Goal: Task Accomplishment & Management: Complete application form

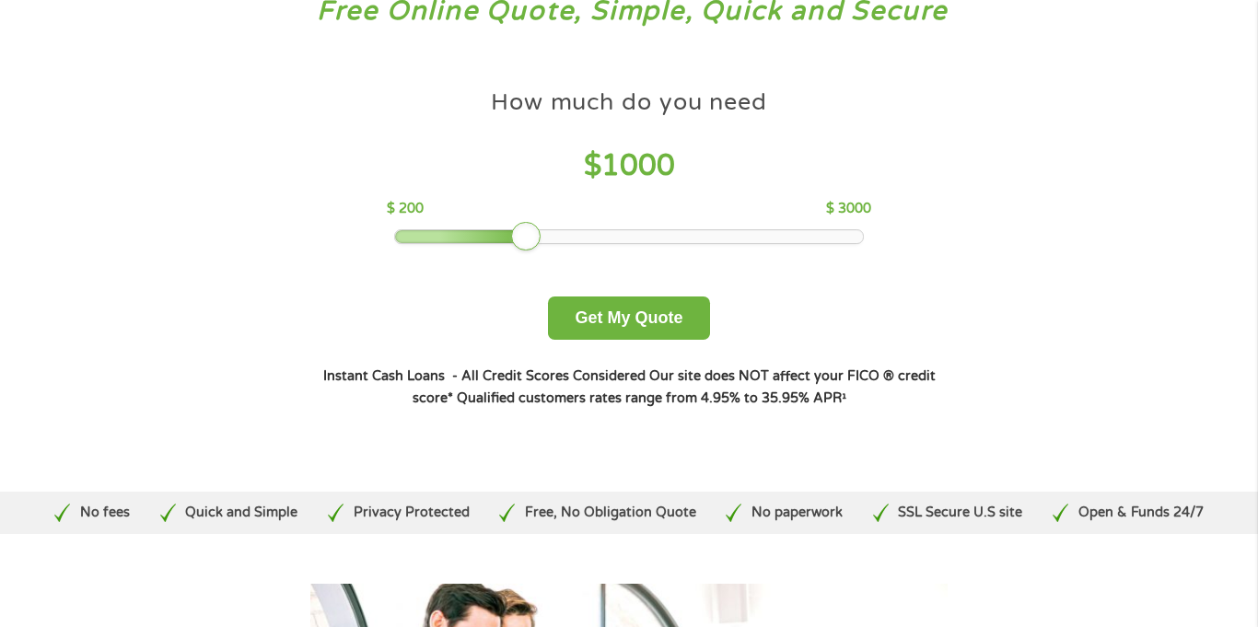
scroll to position [137, 0]
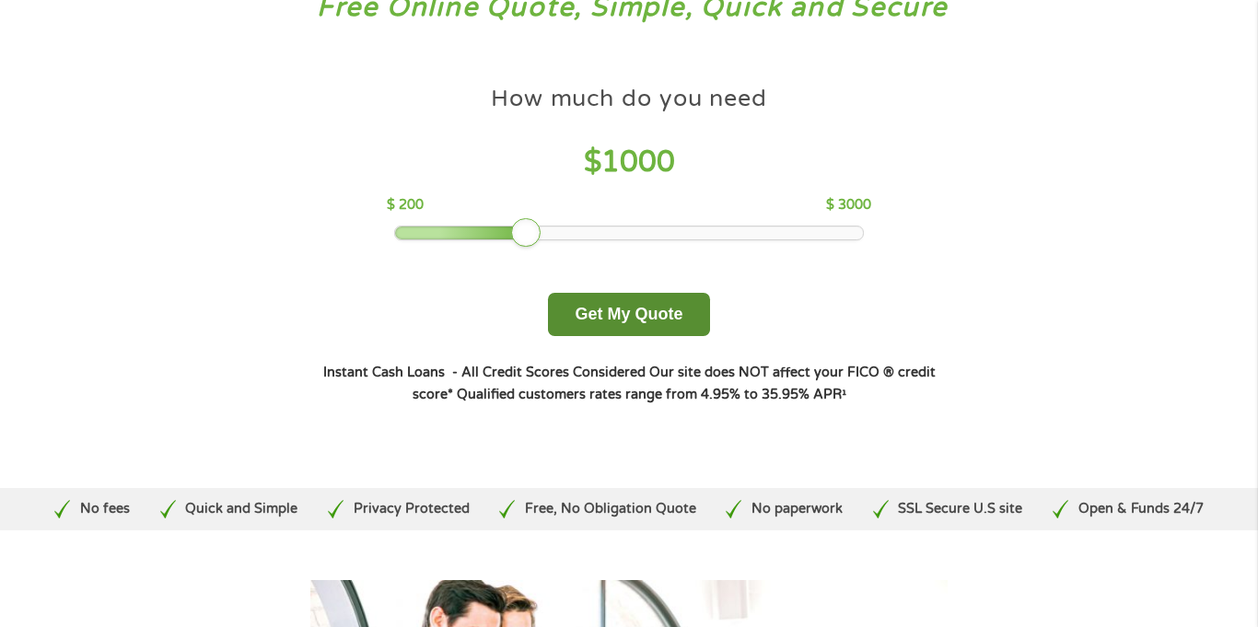
click at [612, 319] on button "Get My Quote" at bounding box center [628, 314] width 161 height 43
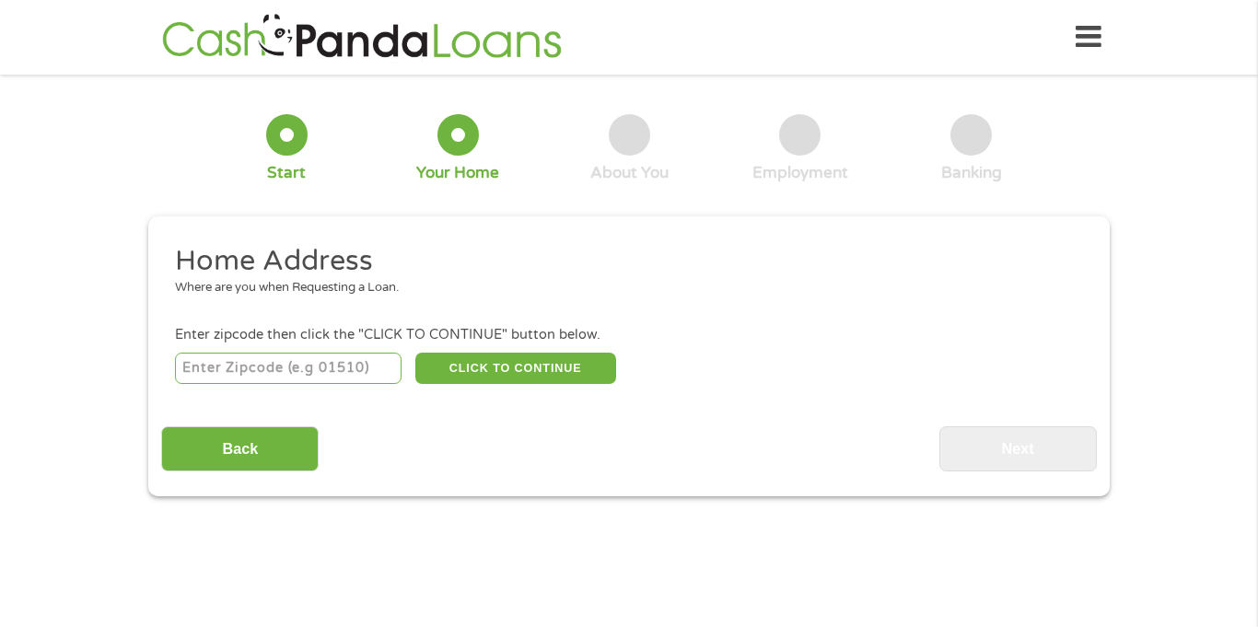
click at [231, 377] on input "number" at bounding box center [288, 368] width 227 height 31
type input "64079"
click at [506, 372] on button "CLICK TO CONTINUE" at bounding box center [515, 368] width 201 height 31
type input "64079"
type input "[GEOGRAPHIC_DATA]"
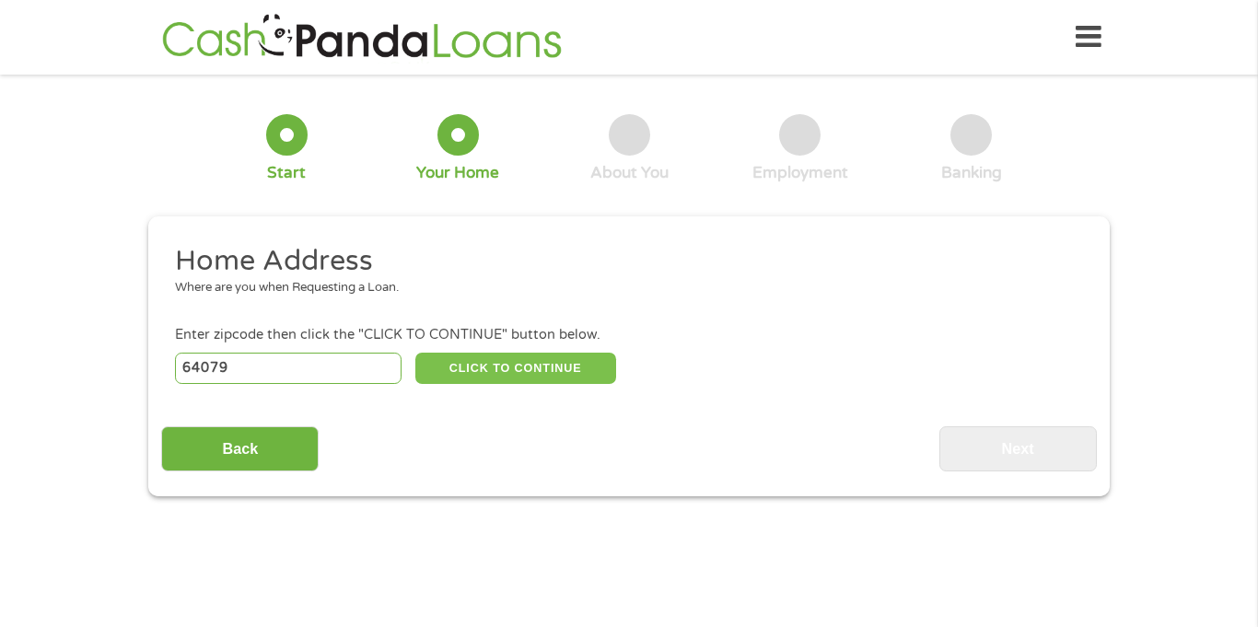
select select "[US_STATE]"
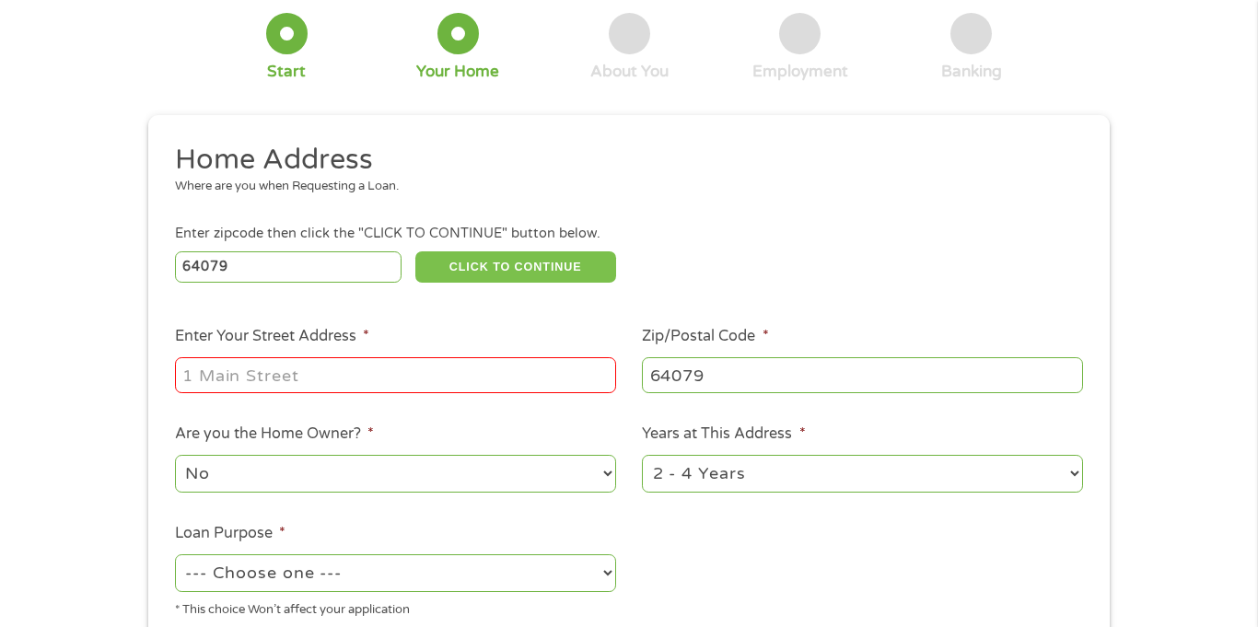
scroll to position [107, 0]
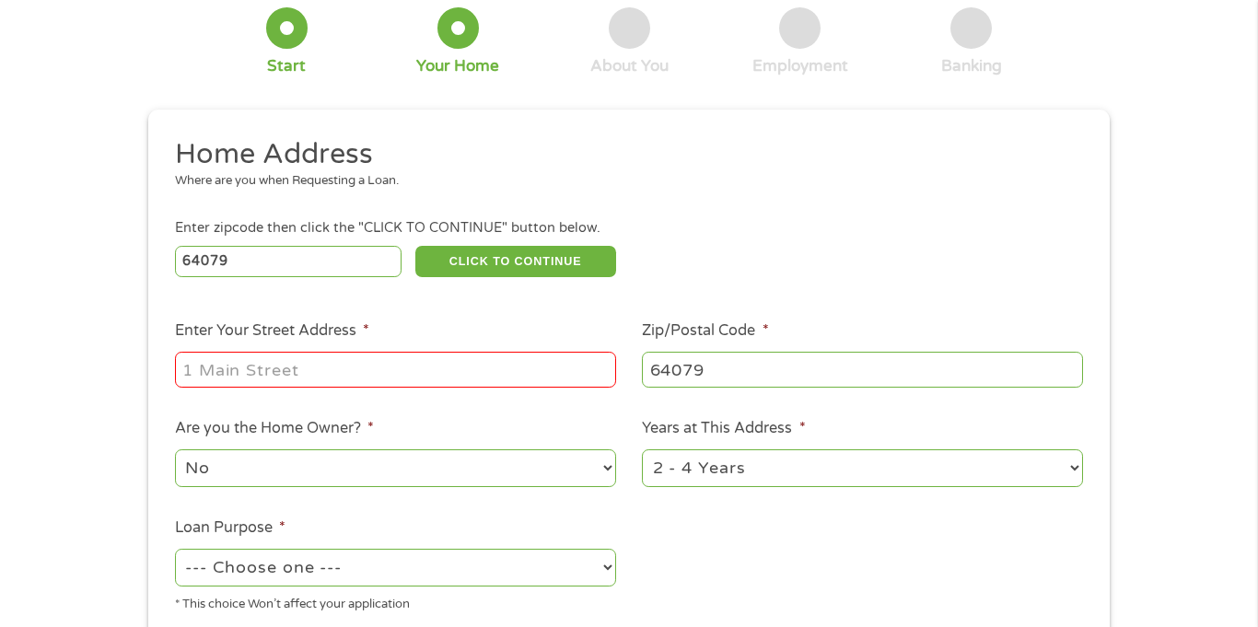
click at [456, 366] on input "Enter Your Street Address *" at bounding box center [395, 369] width 441 height 35
type input "[STREET_ADDRESS]"
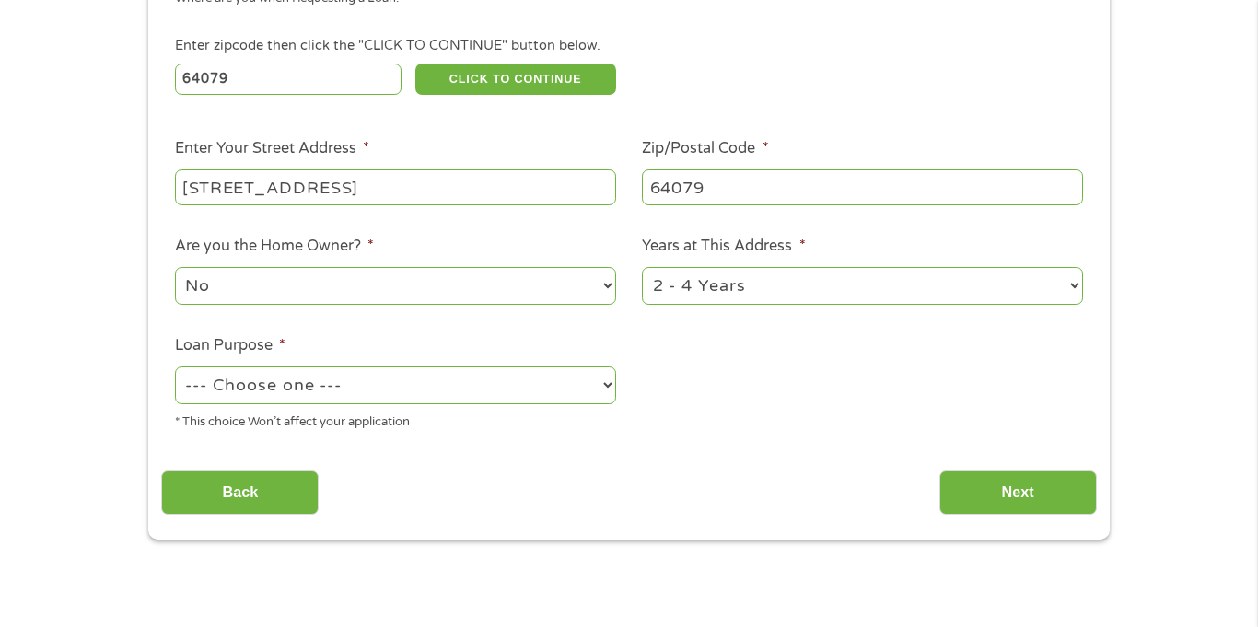
scroll to position [296, 0]
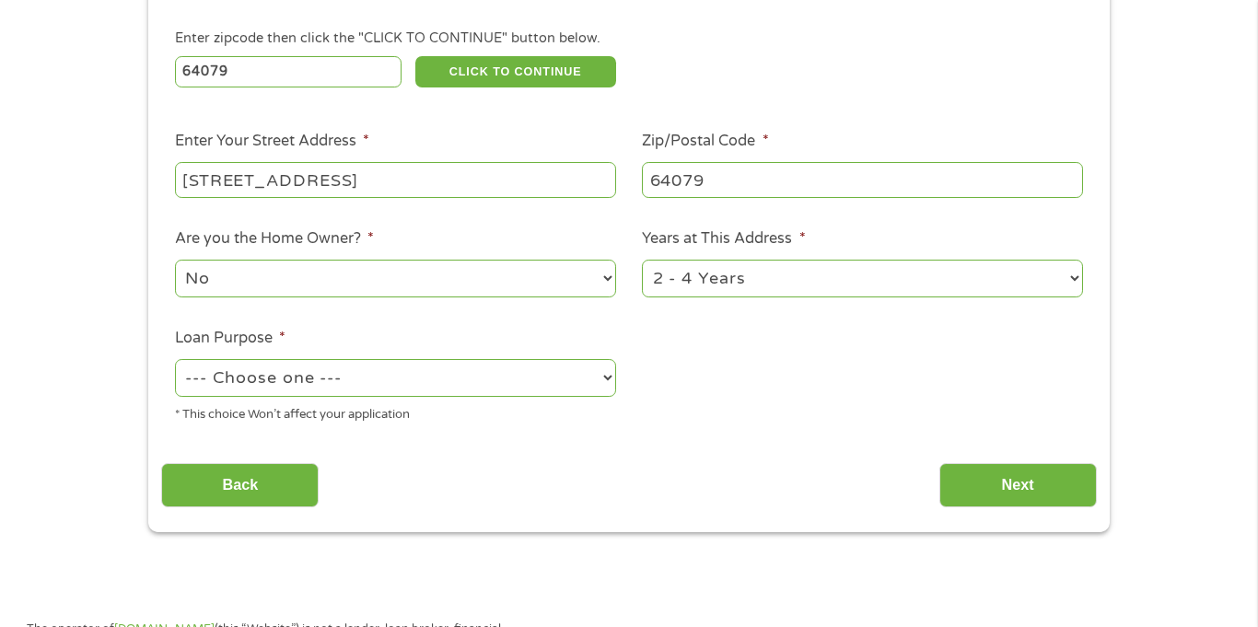
click at [397, 280] on select "No Yes" at bounding box center [395, 279] width 441 height 38
click at [724, 273] on select "1 Year or less 1 - 2 Years 2 - 4 Years Over 4 Years" at bounding box center [862, 279] width 441 height 38
select select "24months"
click at [642, 262] on select "1 Year or less 1 - 2 Years 2 - 4 Years Over 4 Years" at bounding box center [862, 279] width 441 height 38
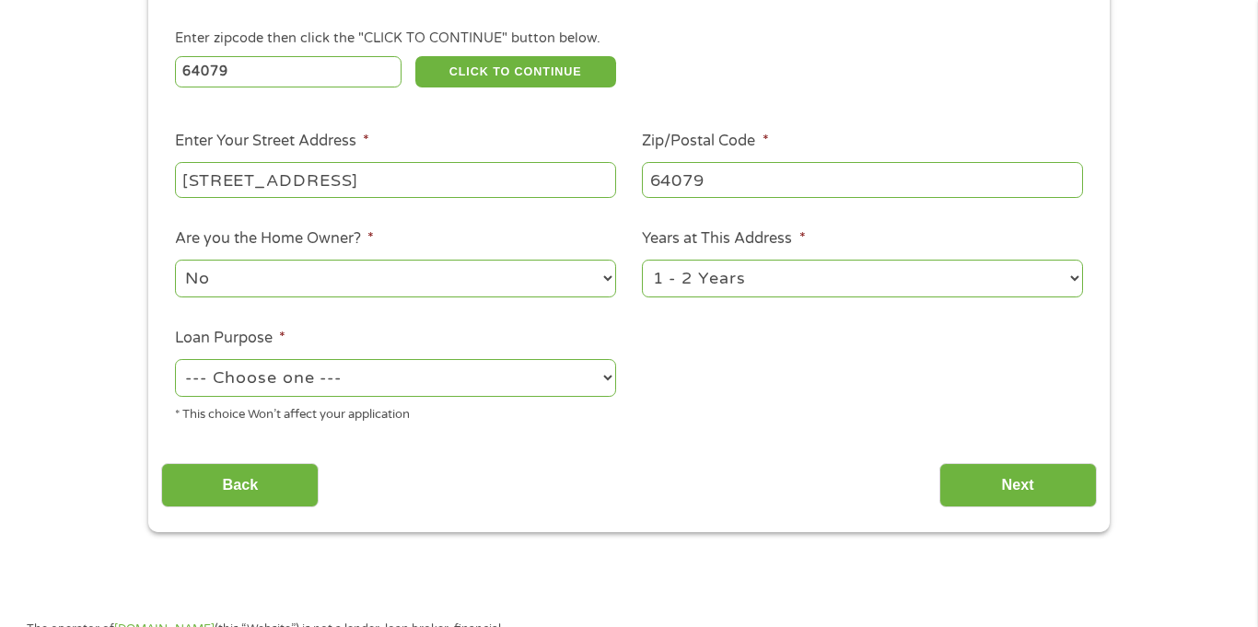
click at [496, 376] on select "--- Choose one --- Pay Bills Debt Consolidation Home Improvement Major Purchase…" at bounding box center [395, 378] width 441 height 38
select select "paybills"
click at [175, 361] on select "--- Choose one --- Pay Bills Debt Consolidation Home Improvement Major Purchase…" at bounding box center [395, 378] width 441 height 38
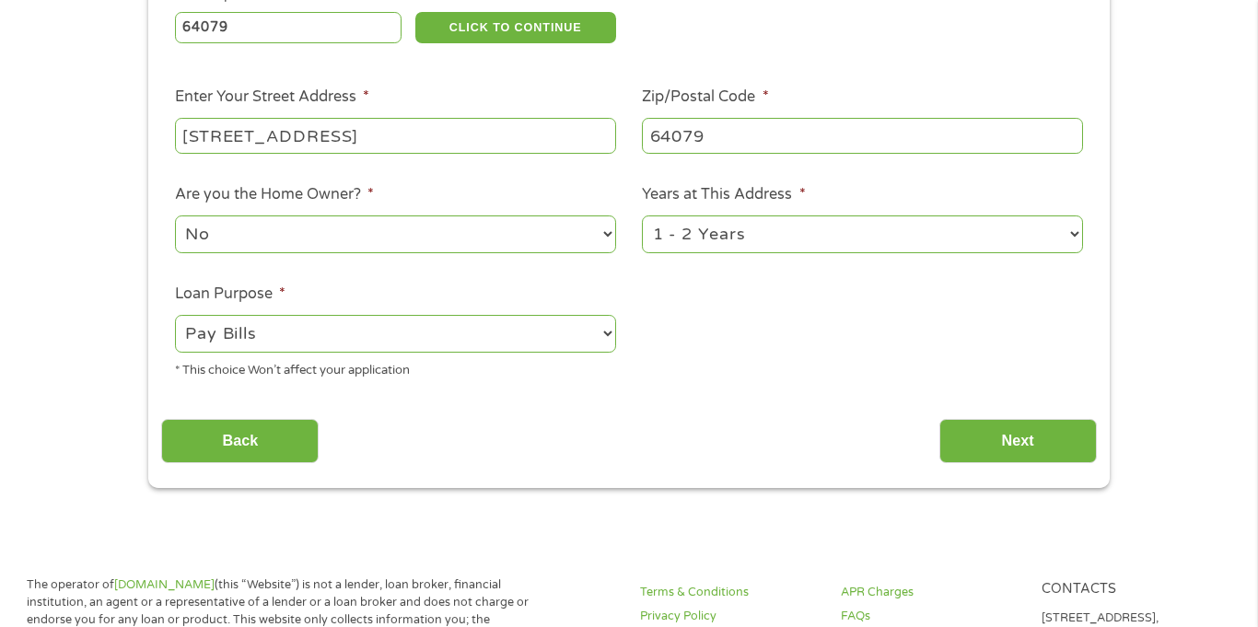
scroll to position [344, 0]
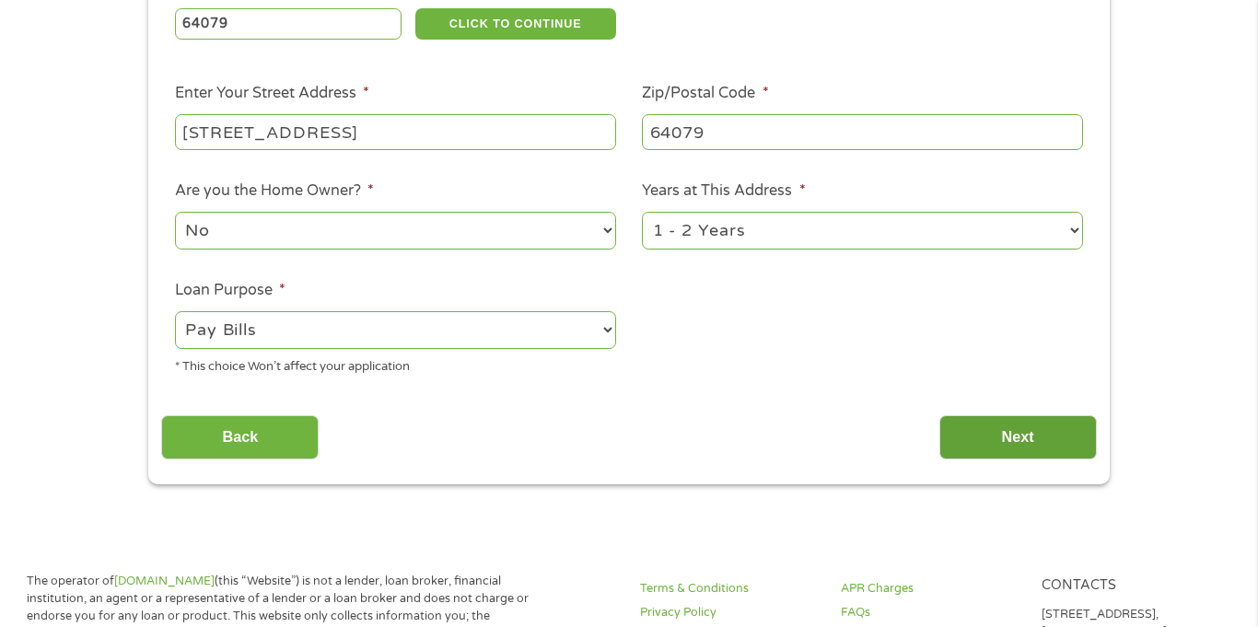
click at [986, 445] on input "Next" at bounding box center [1017, 437] width 157 height 45
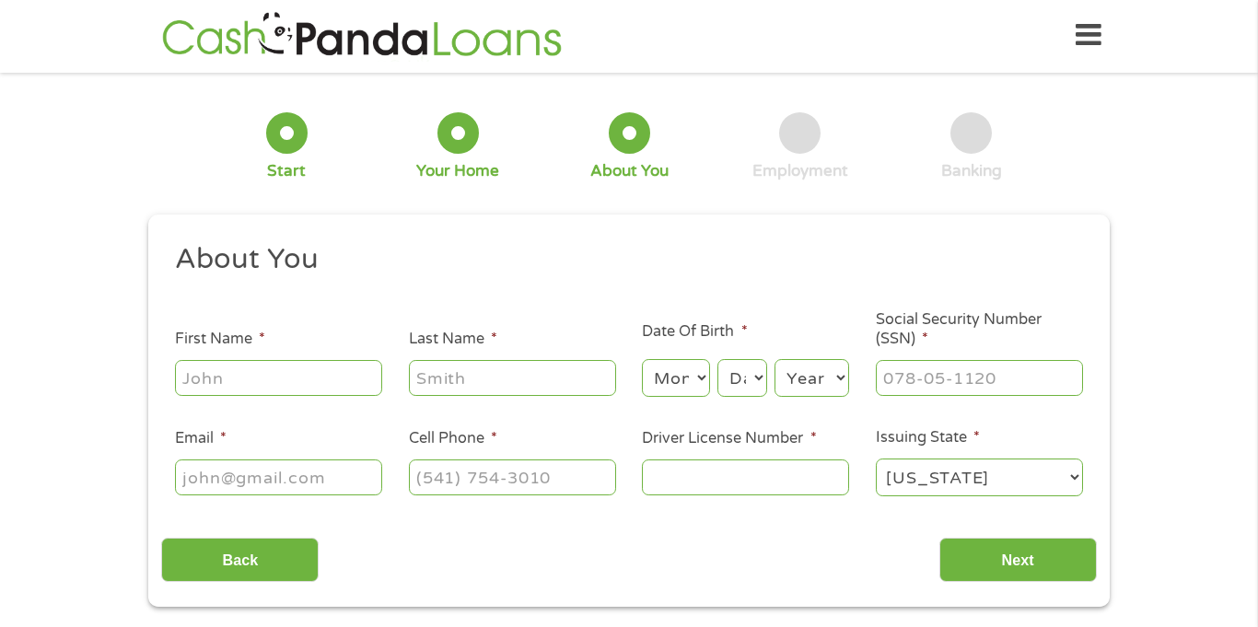
scroll to position [0, 0]
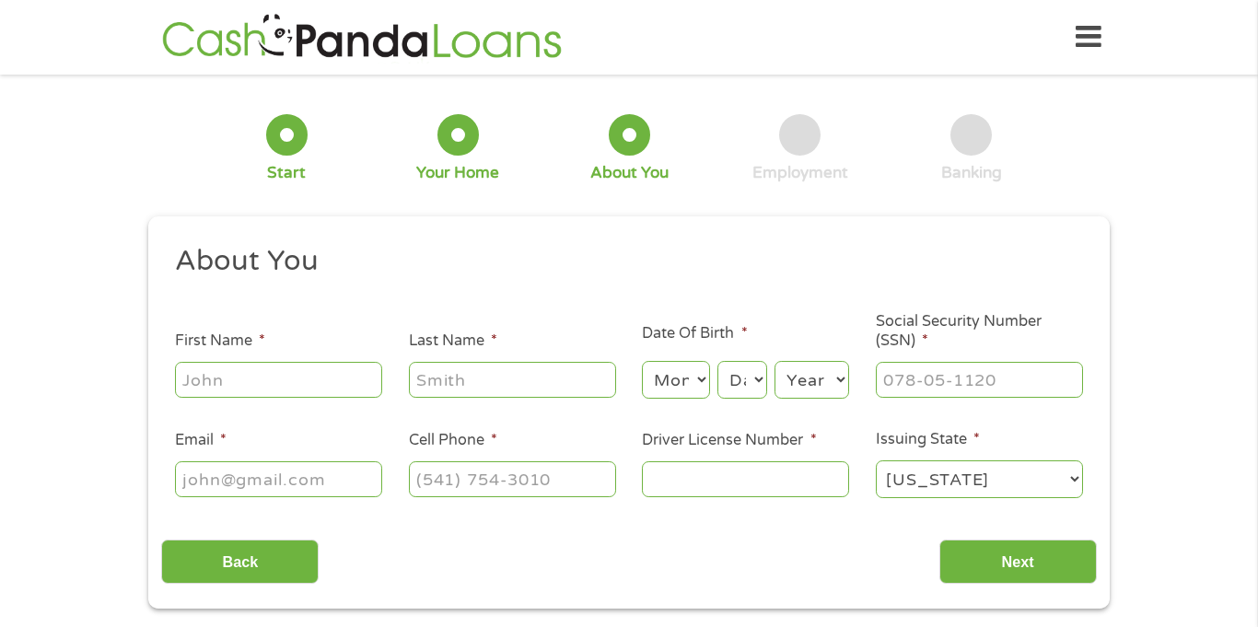
click at [308, 381] on input "First Name *" at bounding box center [278, 379] width 207 height 35
type input "Rosierita"
type input "[PERSON_NAME]"
select select "5"
select select "18"
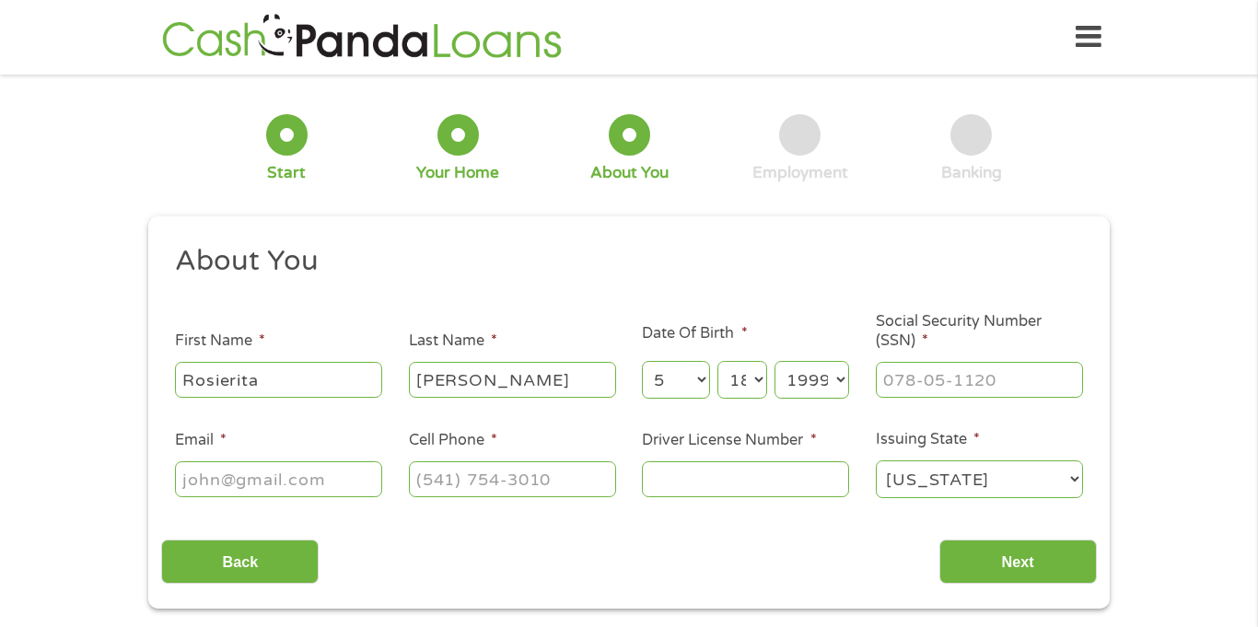
select select "1992"
type input "751-09-4681"
type input "[EMAIL_ADDRESS][DOMAIN_NAME]"
type input "[PHONE_NUMBER]"
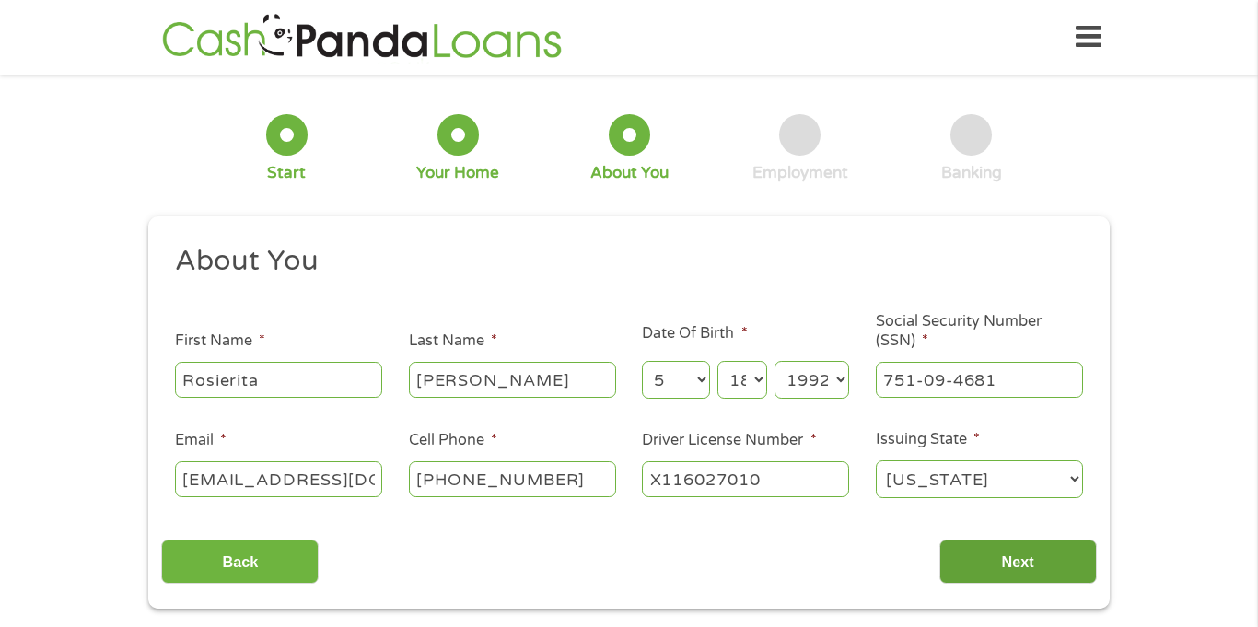
type input "X116027010"
click at [1023, 574] on input "Next" at bounding box center [1017, 562] width 157 height 45
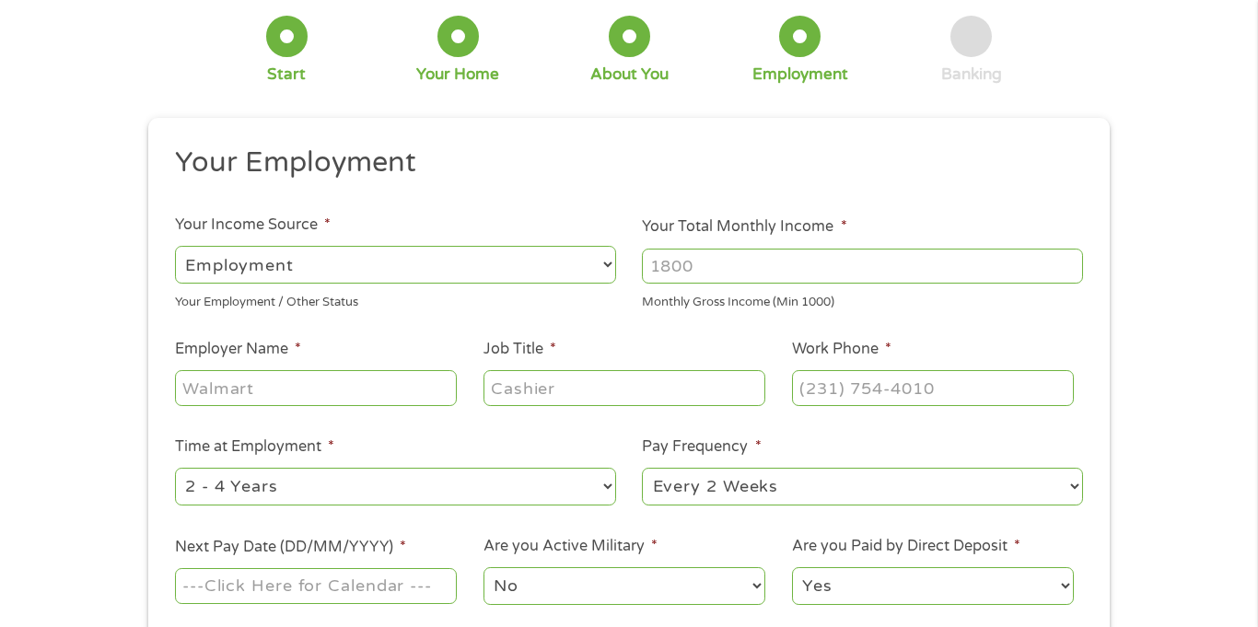
scroll to position [103, 0]
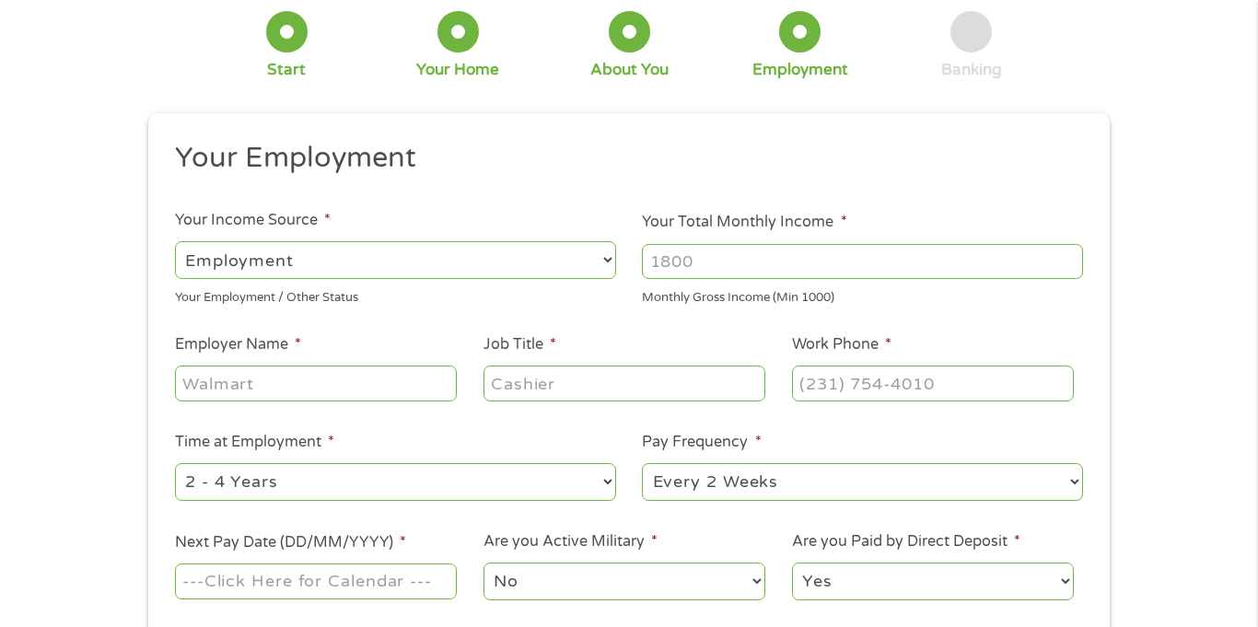
click at [741, 258] on input "Your Total Monthly Income *" at bounding box center [862, 261] width 441 height 35
type input "1"
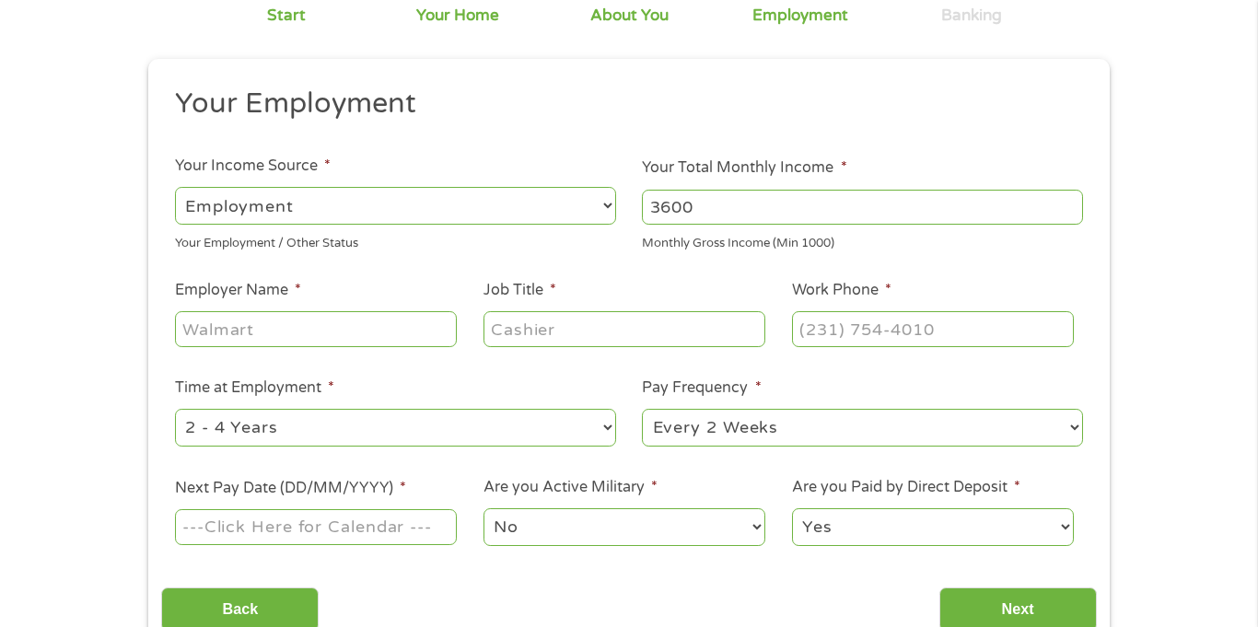
scroll to position [160, 0]
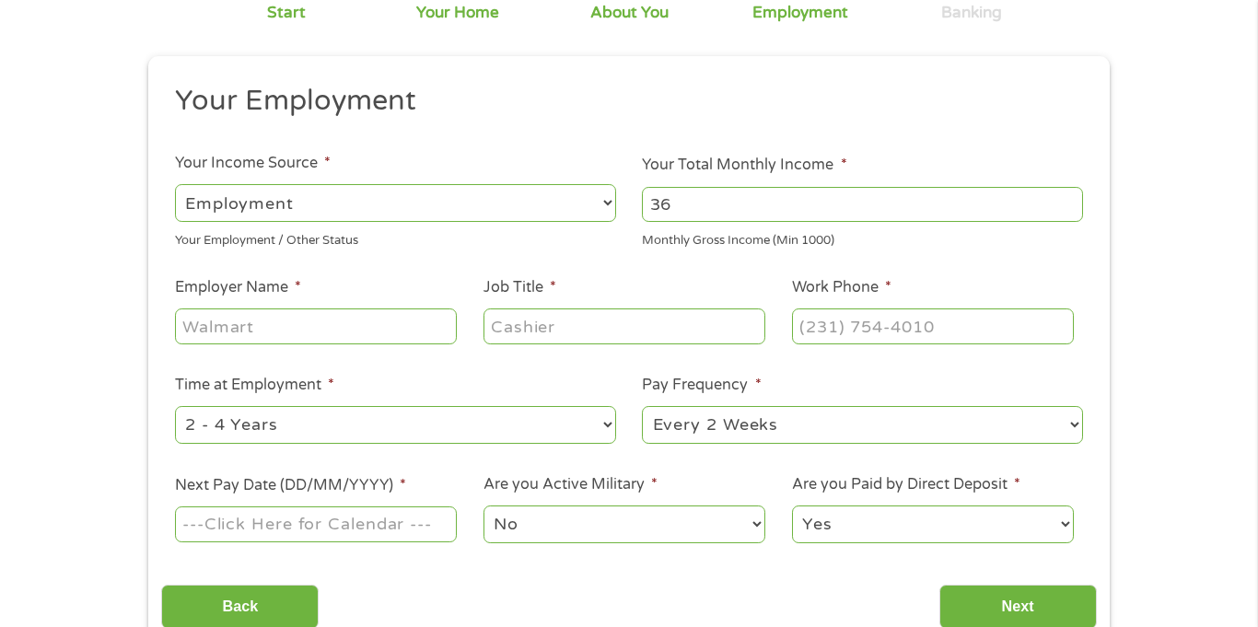
type input "3"
click at [268, 331] on input "Employer Name *" at bounding box center [316, 325] width 282 height 35
type input "OHM Concession Group"
type input "Bartender"
type input "(314) ___-____"
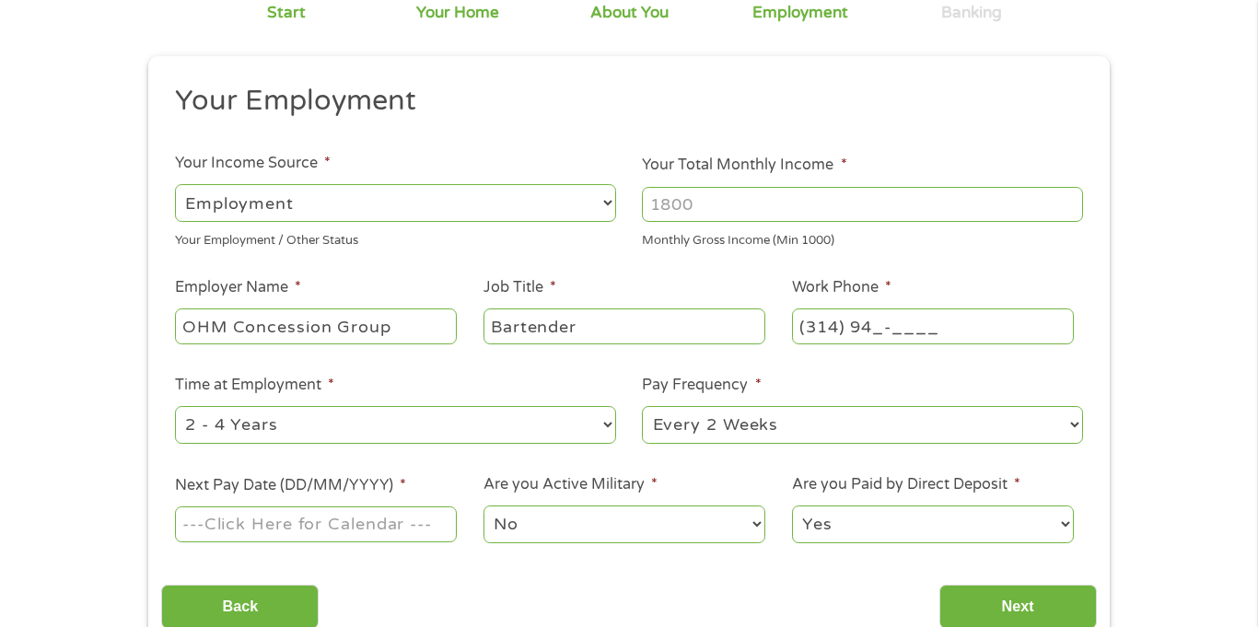
type input "(314) 946-____"
type input "[PHONE_NUMBER]"
click at [482, 366] on ul "Your Employment Your Income Source * --- Choose one --- Employment [DEMOGRAPHIC…" at bounding box center [628, 321] width 935 height 477
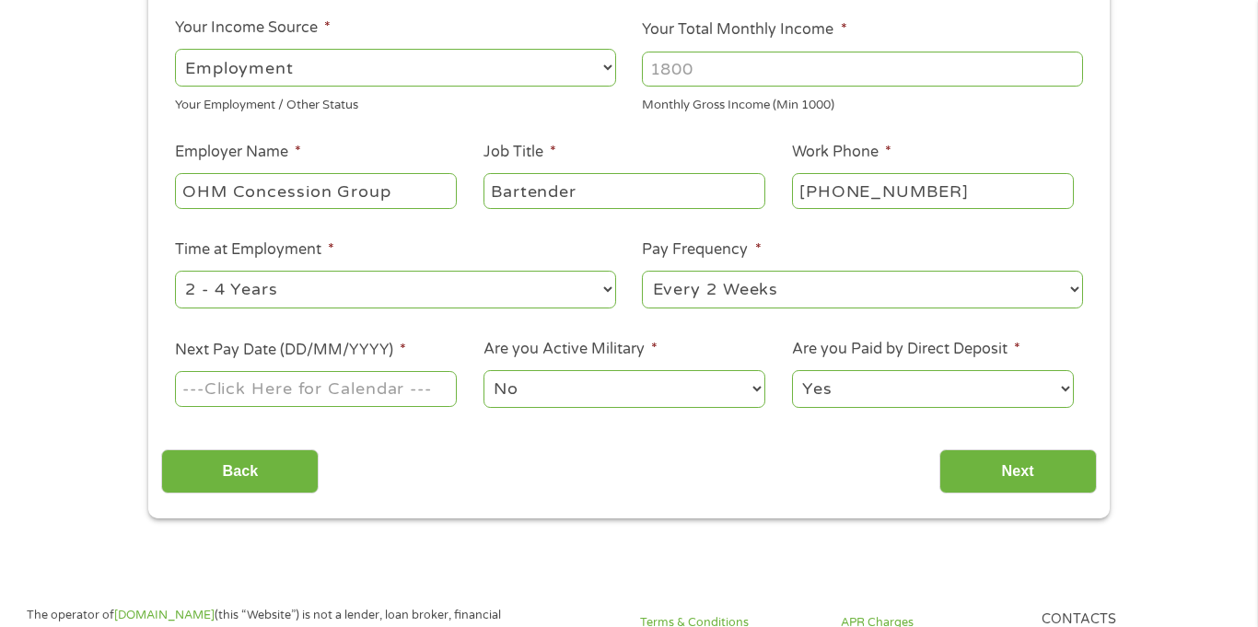
scroll to position [296, 0]
click at [583, 291] on select "--- Choose one --- 1 Year or less 1 - 2 Years 2 - 4 Years Over 4 Years" at bounding box center [395, 289] width 441 height 38
select select "12months"
click at [175, 270] on select "--- Choose one --- 1 Year or less 1 - 2 Years 2 - 4 Years Over 4 Years" at bounding box center [395, 289] width 441 height 38
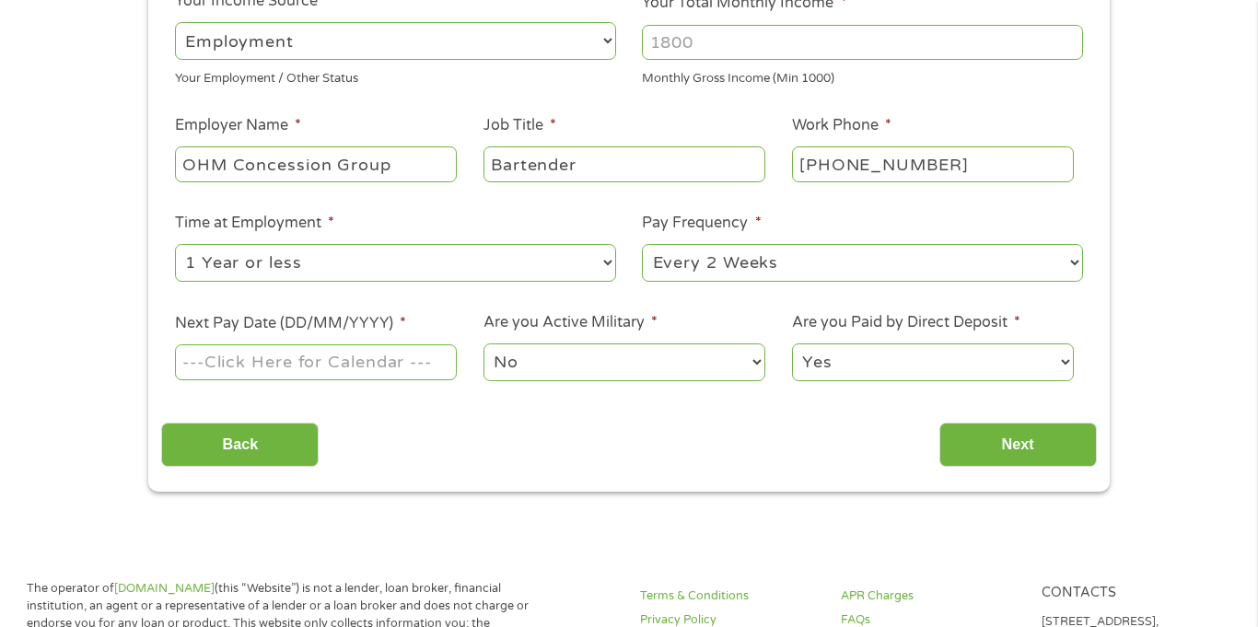
scroll to position [330, 0]
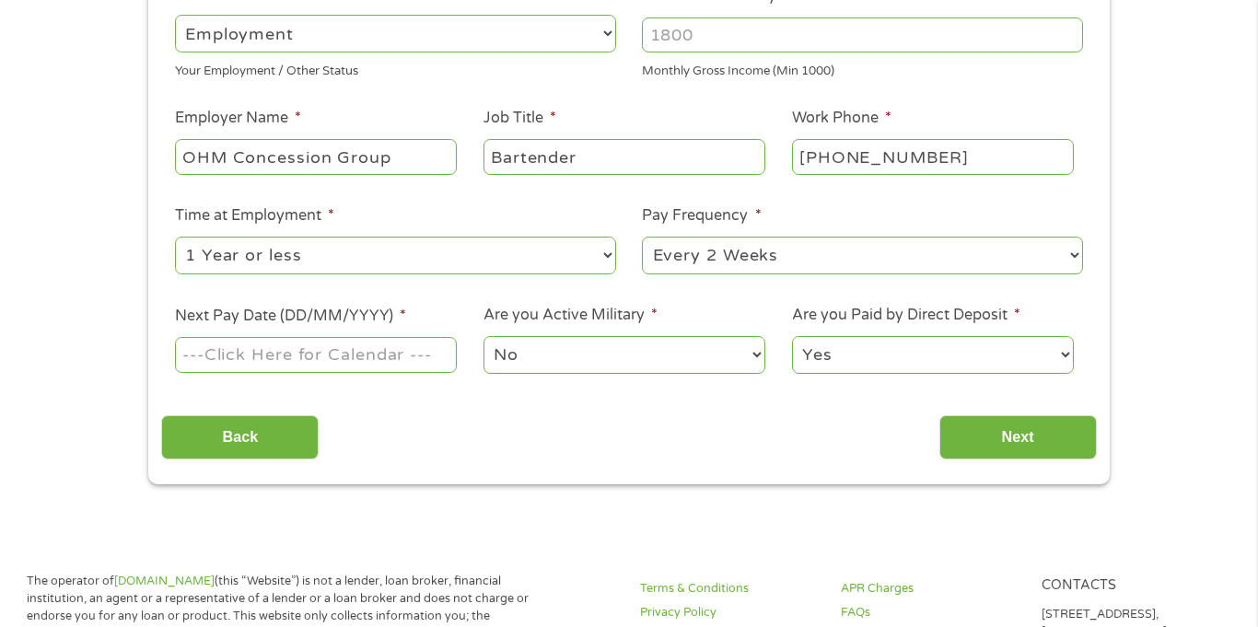
click at [405, 351] on input "Next Pay Date (DD/MM/YYYY) *" at bounding box center [316, 354] width 282 height 35
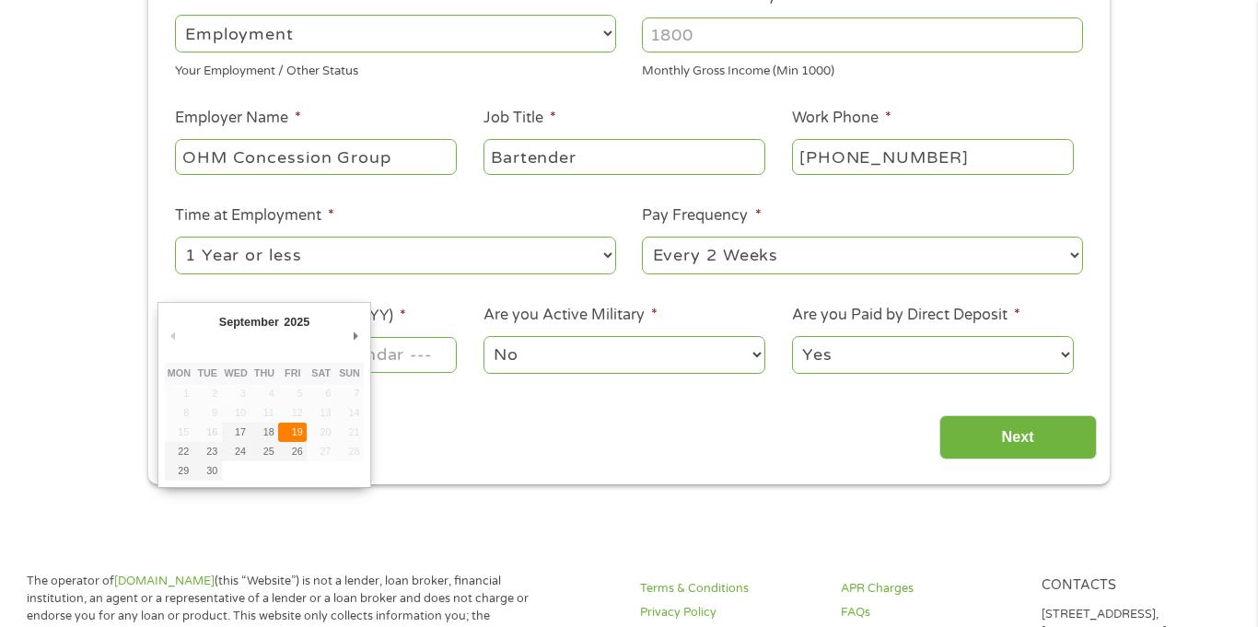
type input "[DATE]"
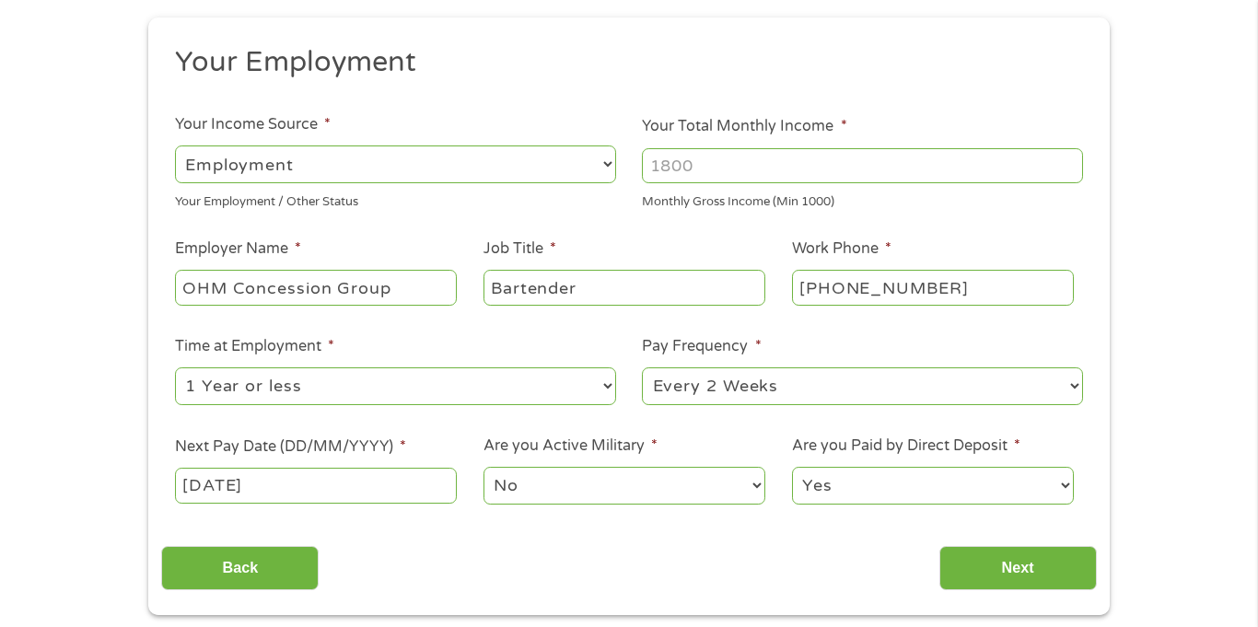
scroll to position [201, 0]
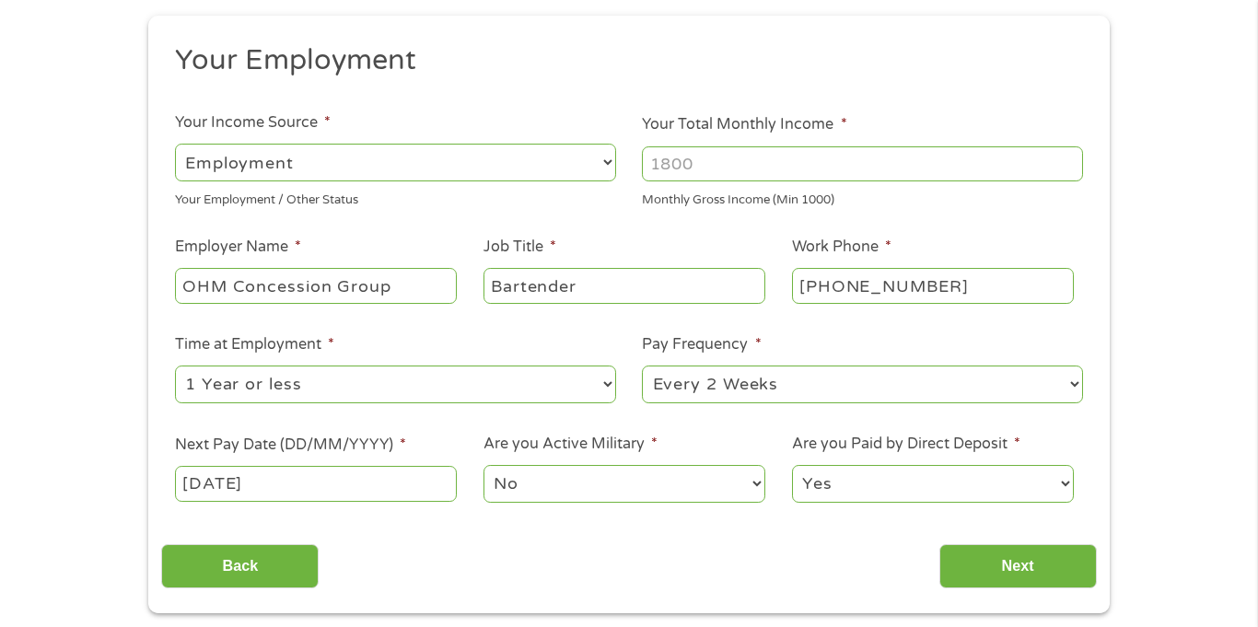
click at [715, 170] on input "Your Total Monthly Income *" at bounding box center [862, 163] width 441 height 35
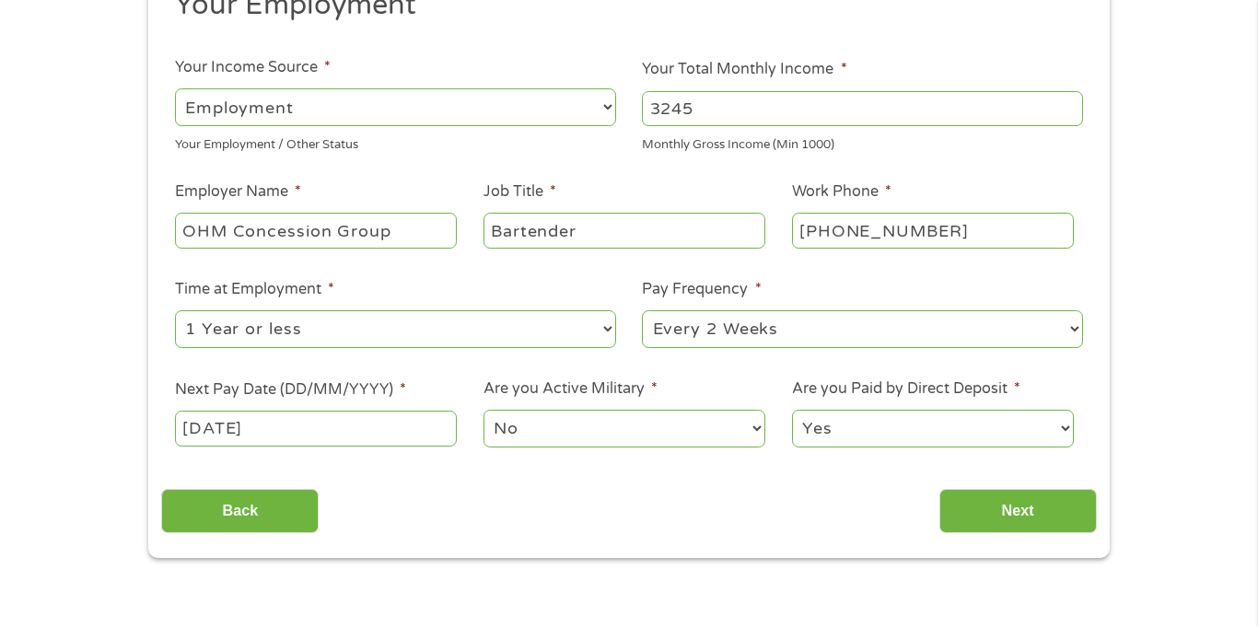
scroll to position [259, 0]
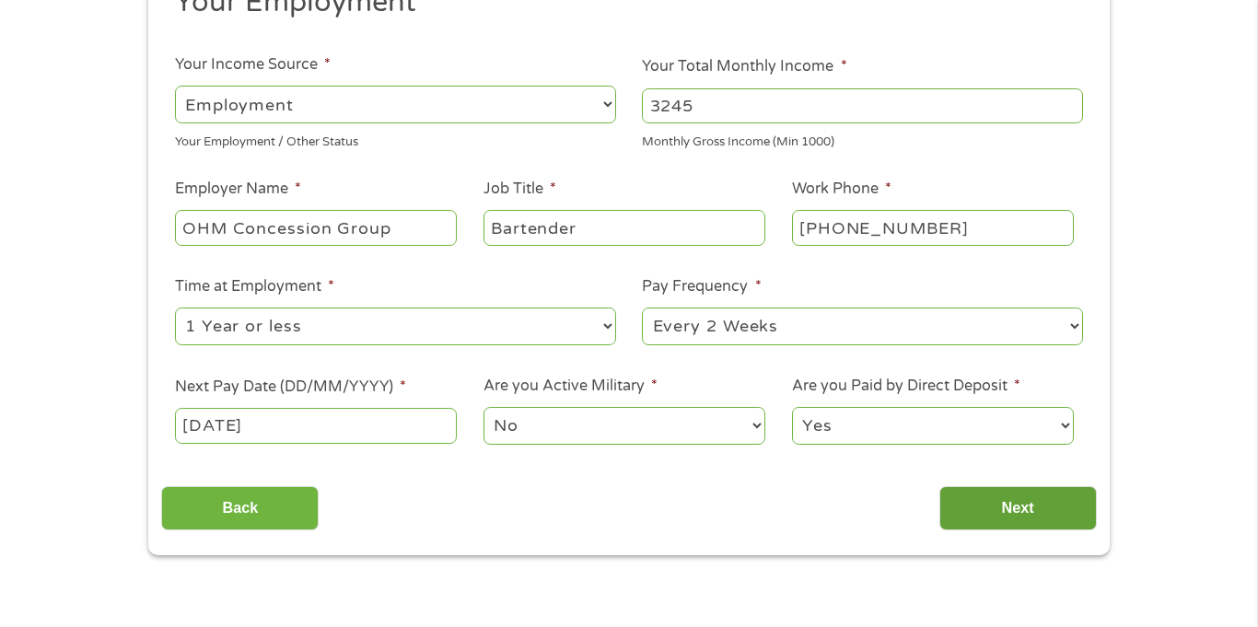
type input "3245"
click at [1046, 505] on input "Next" at bounding box center [1017, 508] width 157 height 45
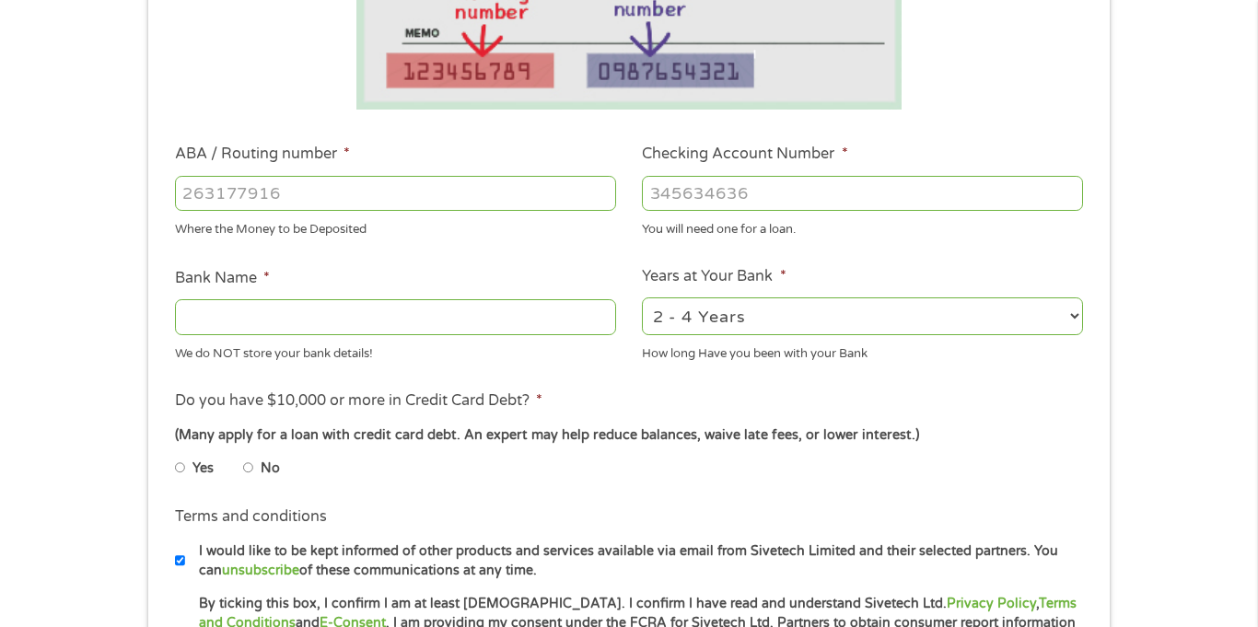
scroll to position [450, 0]
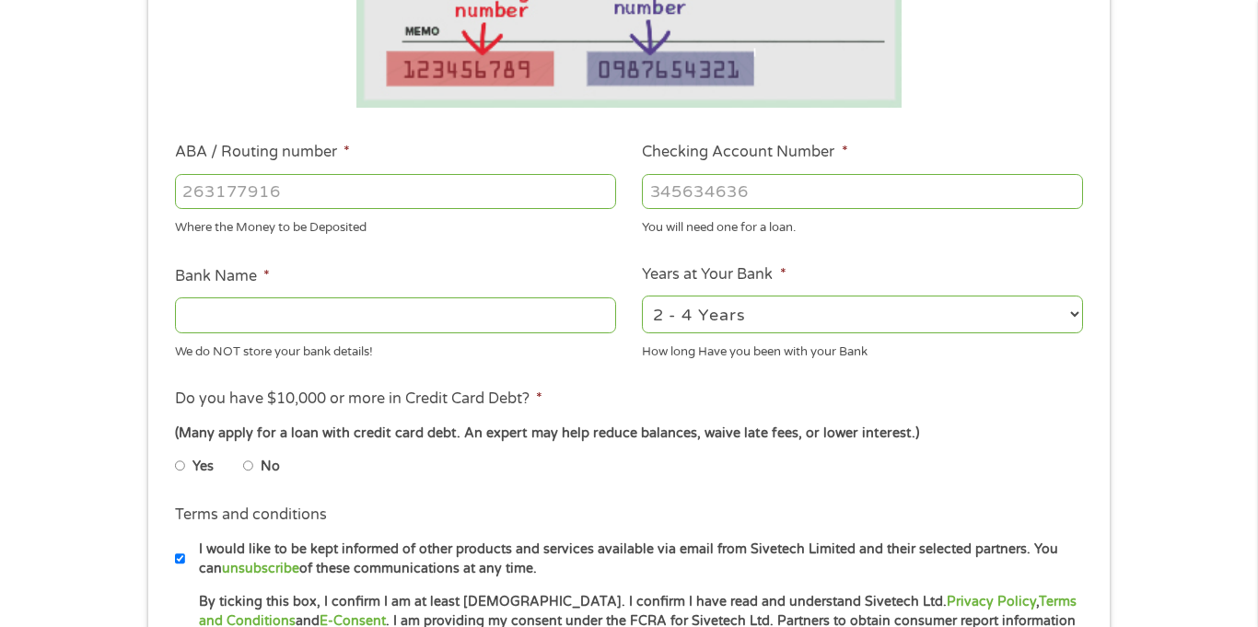
click at [470, 312] on input "Bank Name *" at bounding box center [395, 314] width 441 height 35
type input "US Bank"
click at [246, 470] on input "No" at bounding box center [248, 465] width 11 height 29
radio input "true"
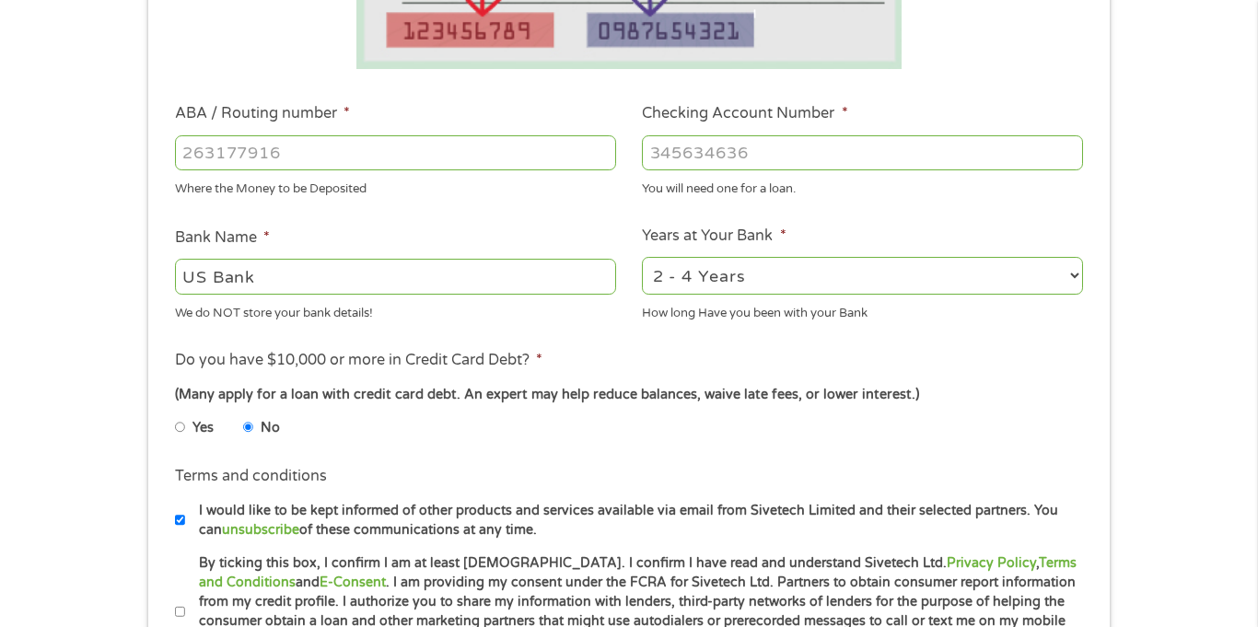
scroll to position [428, 0]
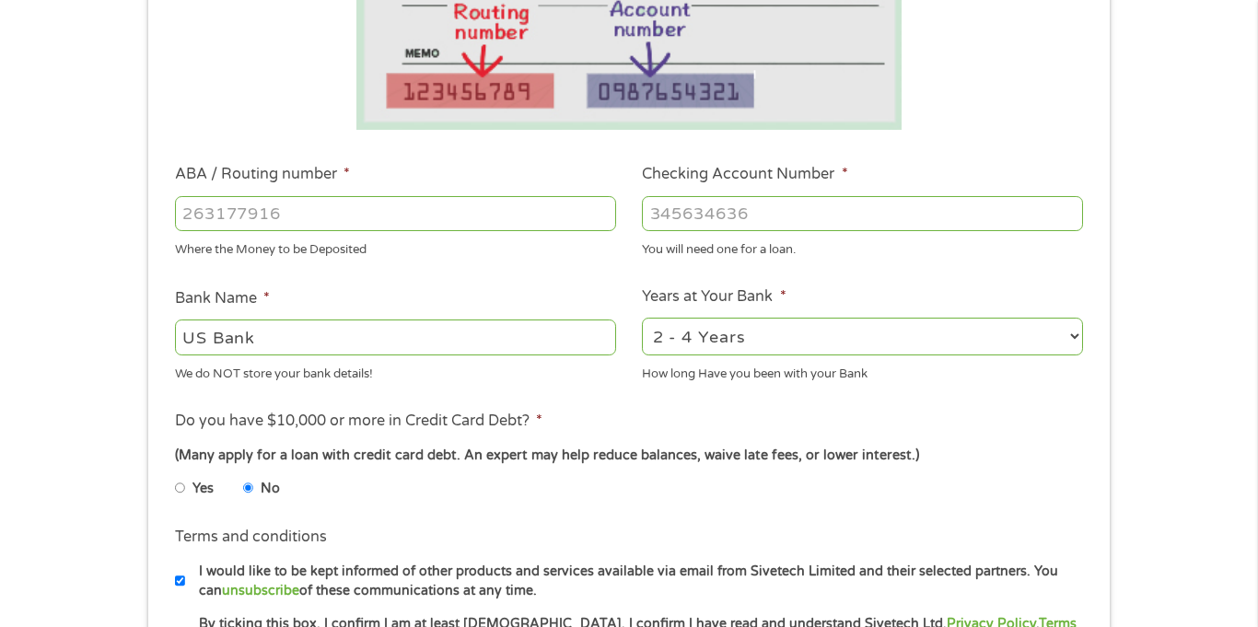
click at [764, 343] on select "2 - 4 Years 6 - 12 Months 1 - 2 Years Over 4 Years" at bounding box center [862, 337] width 441 height 38
click at [642, 318] on select "2 - 4 Years 6 - 12 Months 1 - 2 Years Over 4 Years" at bounding box center [862, 337] width 441 height 38
click at [732, 343] on select "2 - 4 Years 6 - 12 Months 1 - 2 Years Over 4 Years" at bounding box center [862, 337] width 441 height 38
click at [642, 318] on select "2 - 4 Years 6 - 12 Months 1 - 2 Years Over 4 Years" at bounding box center [862, 337] width 441 height 38
click at [742, 338] on select "2 - 4 Years 6 - 12 Months 1 - 2 Years Over 4 Years" at bounding box center [862, 337] width 441 height 38
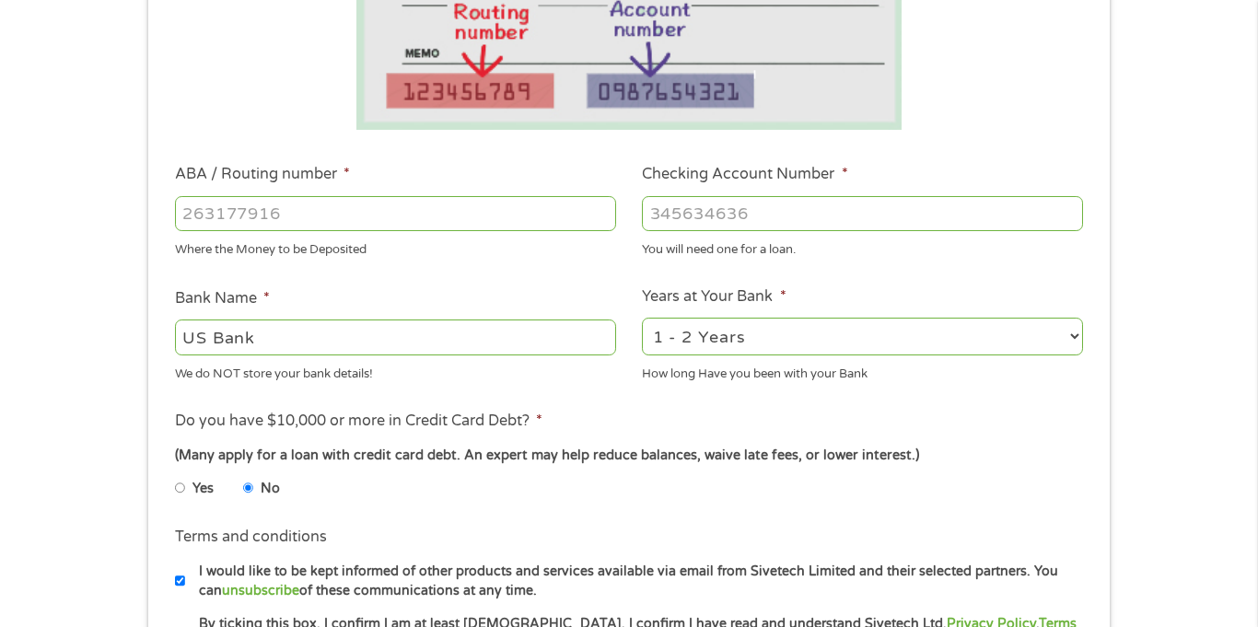
select select "12months"
click at [642, 318] on select "2 - 4 Years 6 - 12 Months 1 - 2 Years Over 4 Years" at bounding box center [862, 337] width 441 height 38
click at [398, 213] on input "ABA / Routing number *" at bounding box center [395, 213] width 441 height 35
type input "101000187"
type input "US BANK NA"
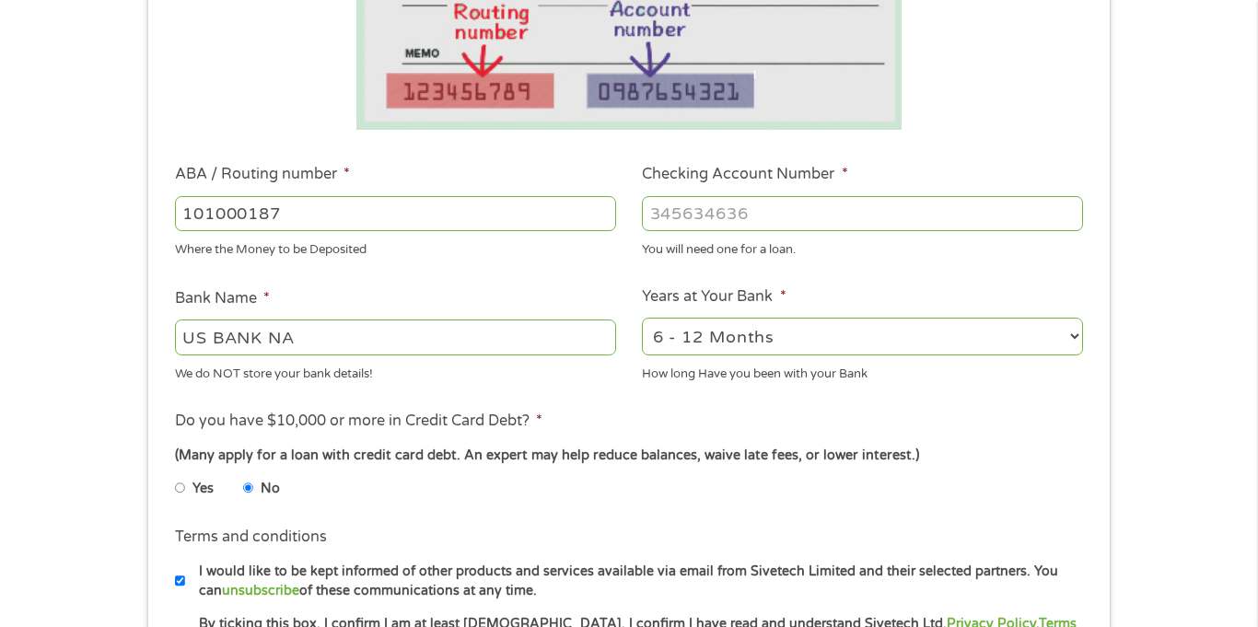
type input "101000187"
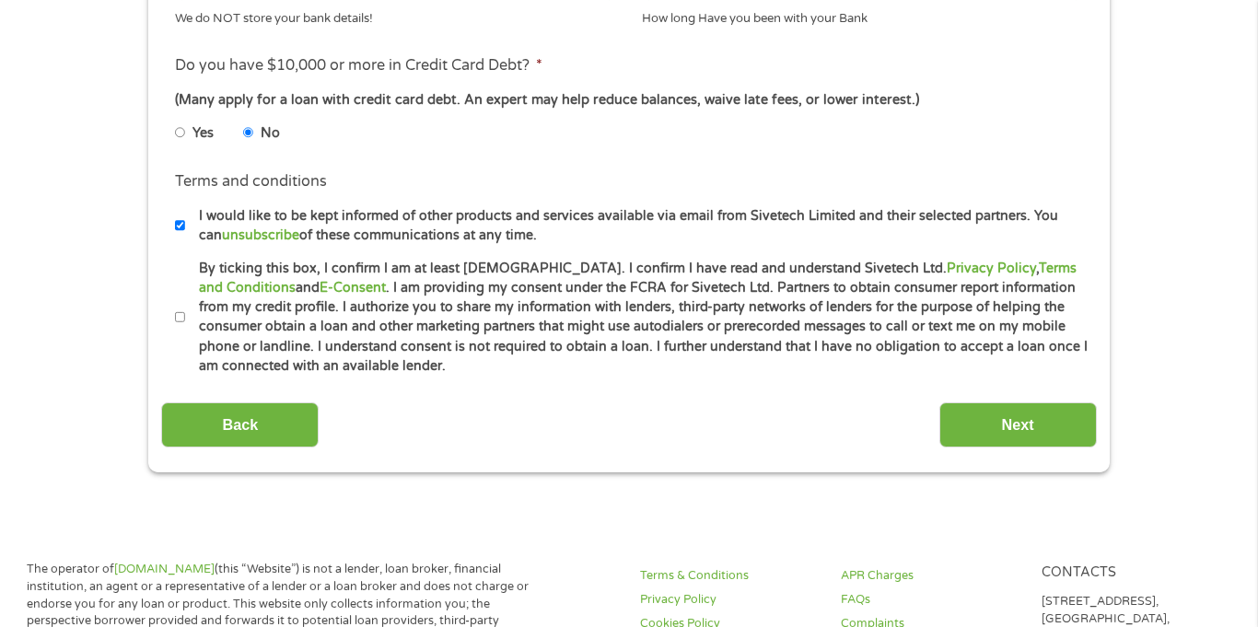
scroll to position [785, 0]
type input "145597057622"
click at [183, 316] on input "By ticking this box, I confirm I am at least [DEMOGRAPHIC_DATA]. I confirm I ha…" at bounding box center [180, 316] width 11 height 29
checkbox input "true"
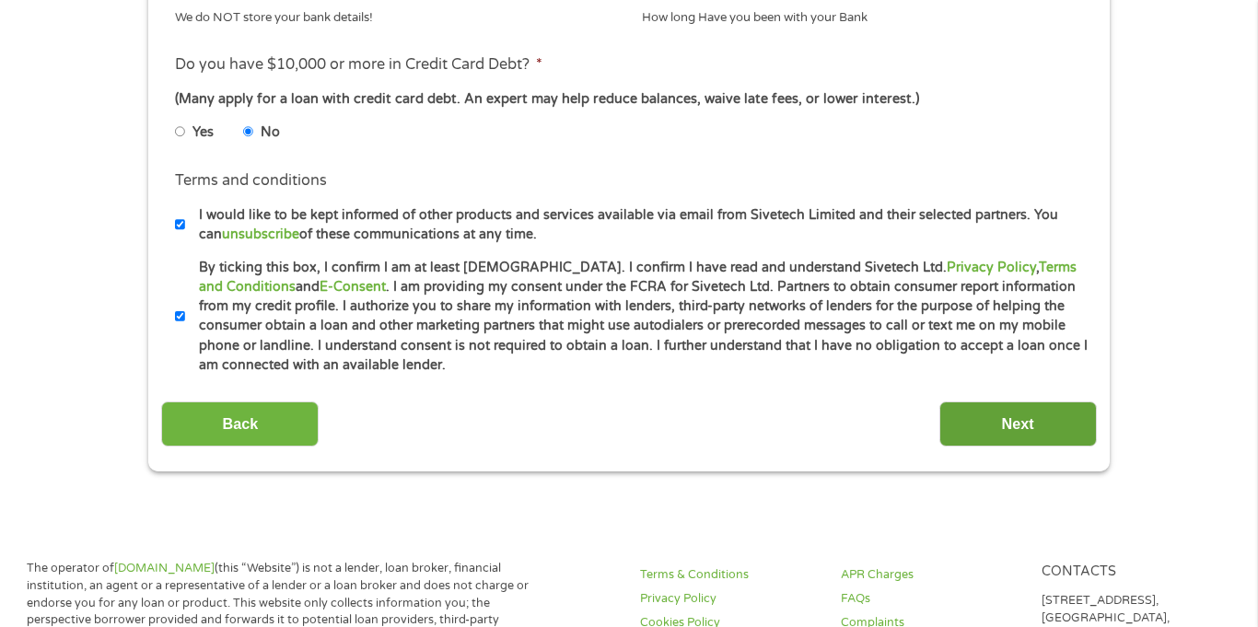
click at [1027, 430] on input "Next" at bounding box center [1017, 423] width 157 height 45
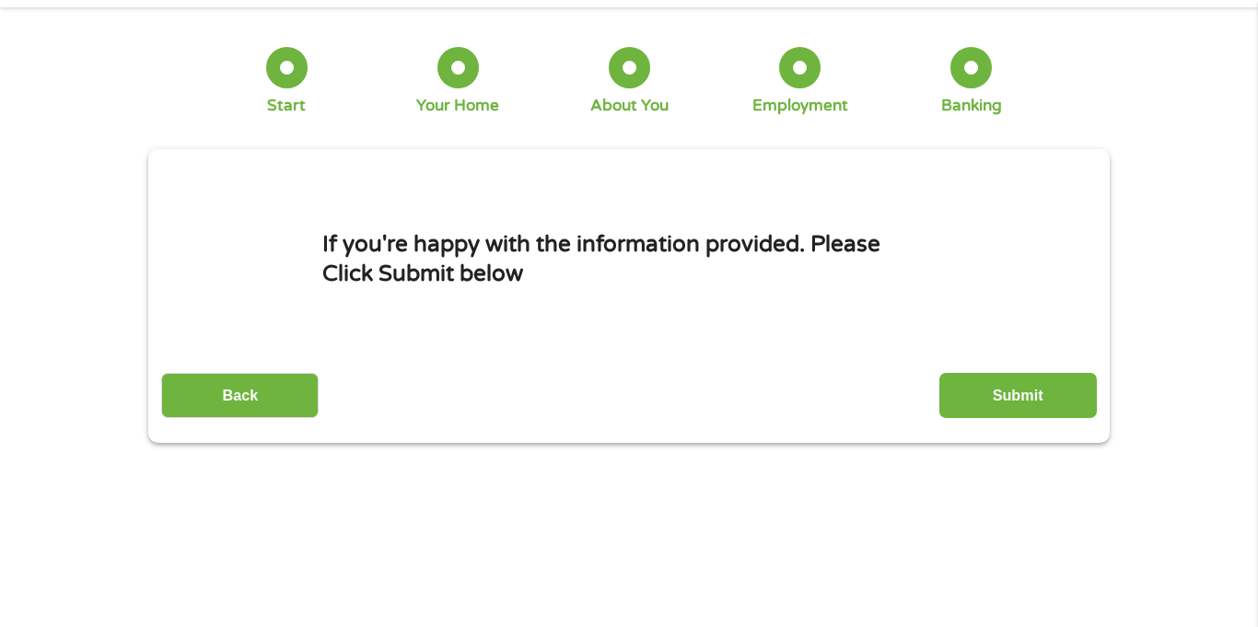
scroll to position [0, 0]
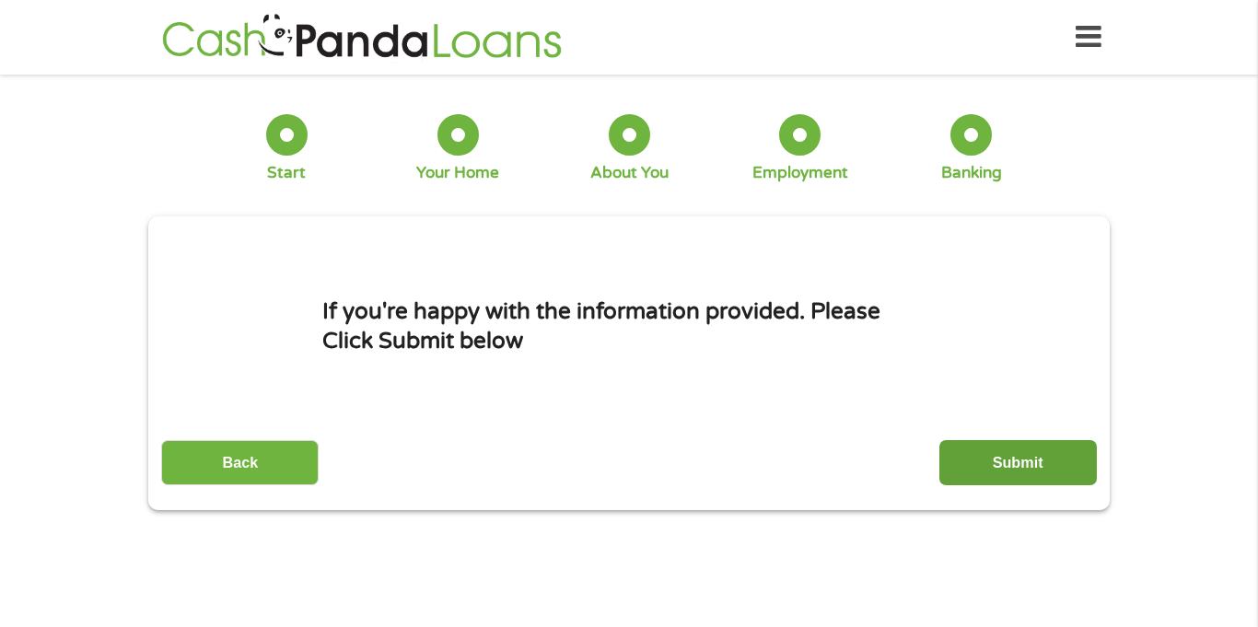
click at [1028, 459] on input "Submit" at bounding box center [1017, 462] width 157 height 45
